Goal: Task Accomplishment & Management: Use online tool/utility

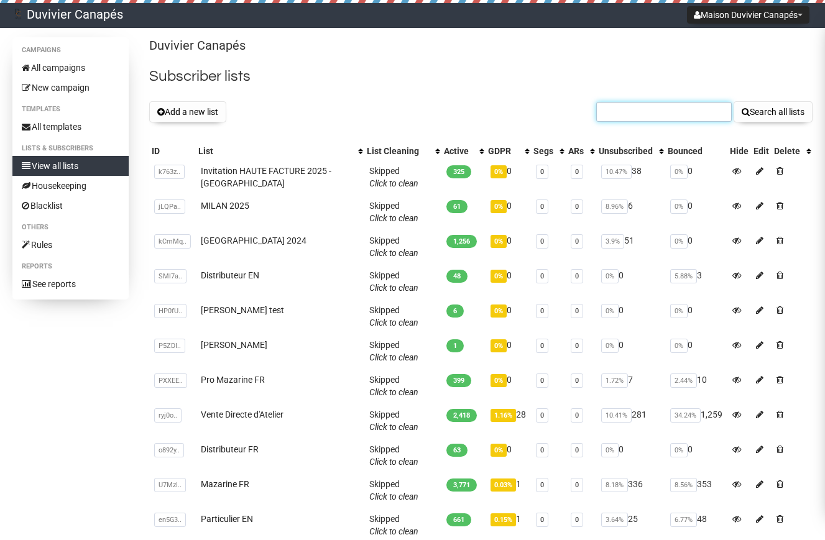
click at [635, 111] on input "text" at bounding box center [663, 112] width 135 height 20
paste input "pascal@c4v.com"
type input "pascal@c4v.com"
click at [757, 114] on button "Search all lists" at bounding box center [772, 111] width 79 height 21
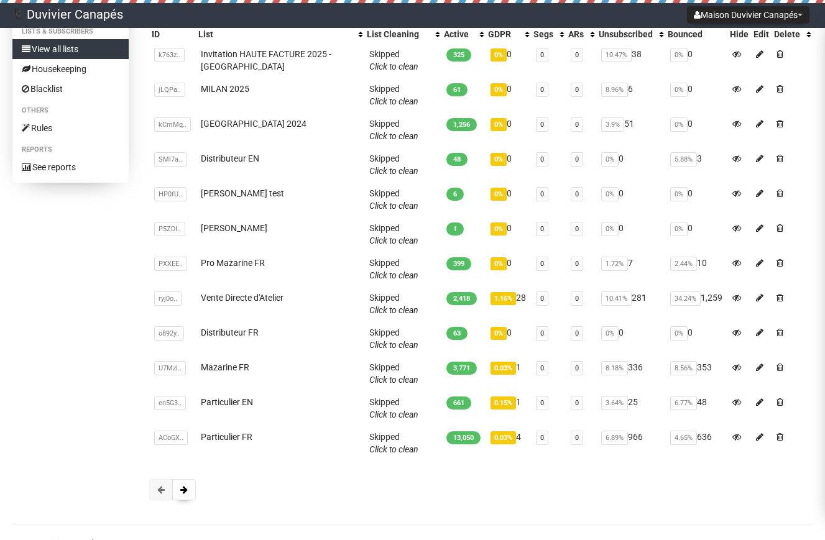
scroll to position [172, 0]
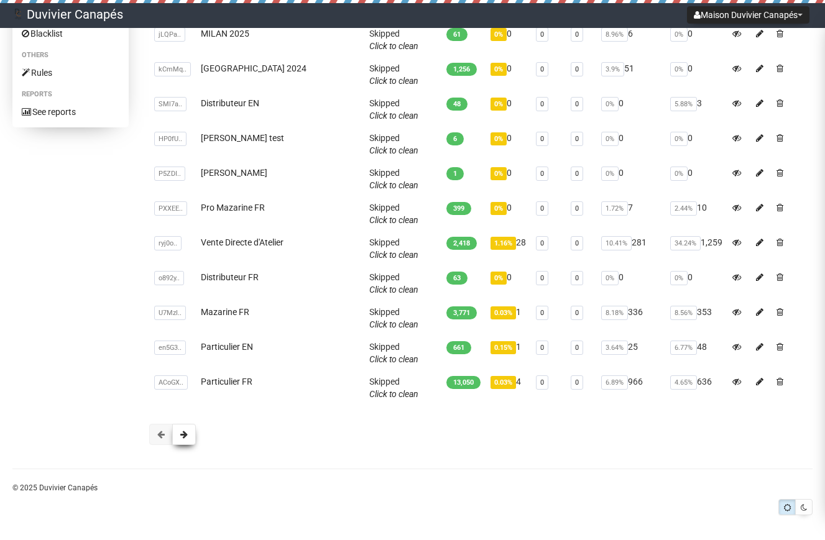
click at [193, 428] on button at bounding box center [184, 434] width 24 height 21
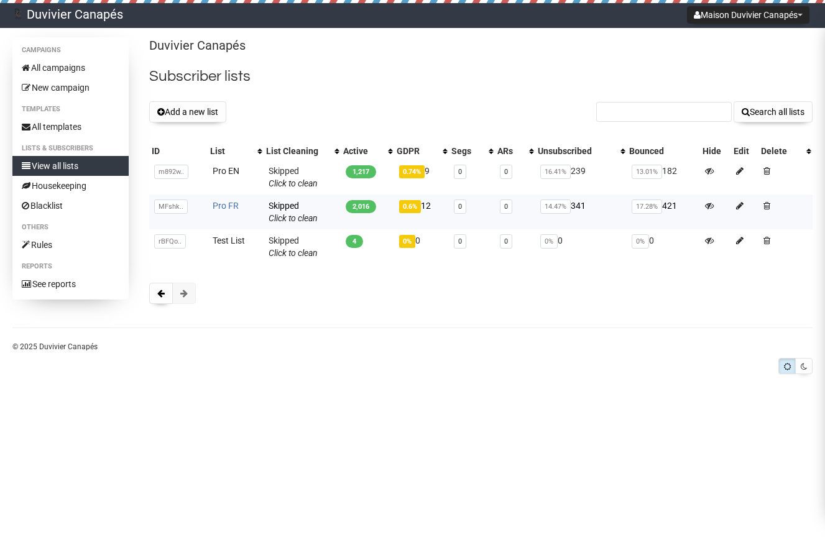
click at [222, 203] on link "Pro FR" at bounding box center [226, 206] width 26 height 10
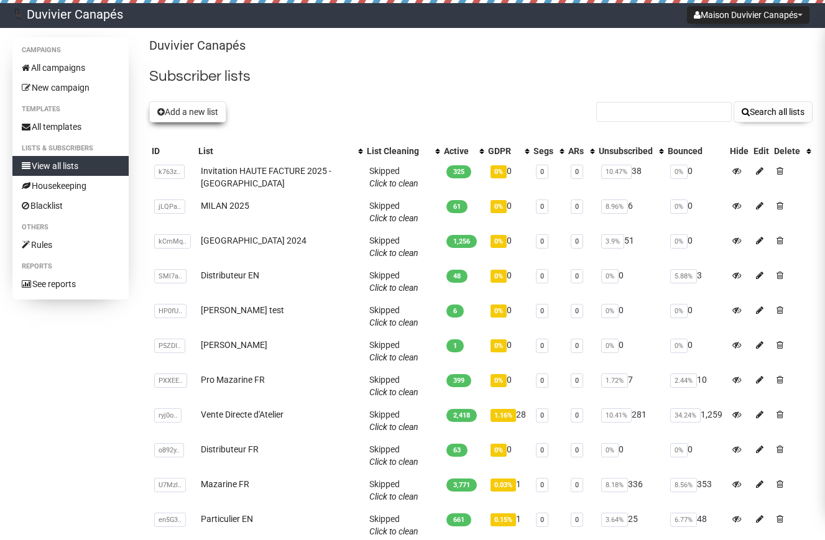
click at [181, 114] on button "Add a new list" at bounding box center [187, 111] width 77 height 21
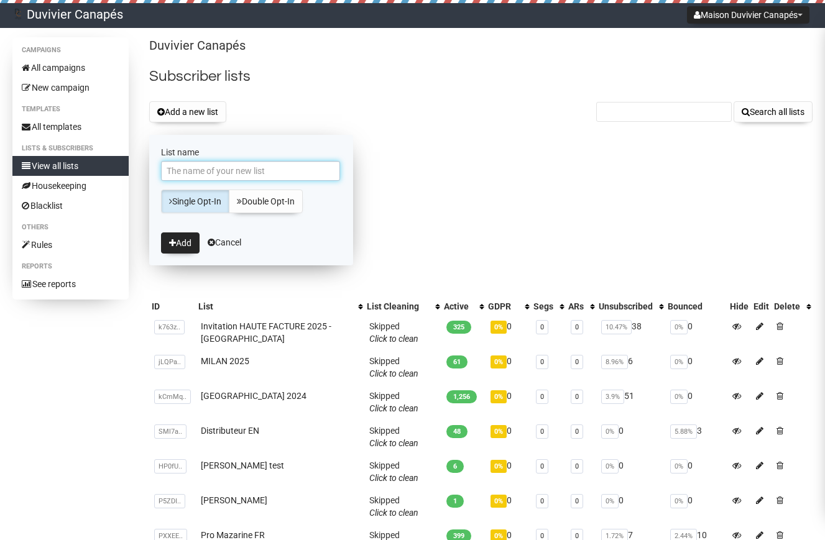
type input "S"
type input "Save the date PDW 2025"
click at [182, 244] on button "Add" at bounding box center [180, 242] width 39 height 21
